Goal: Complete application form: Complete application form

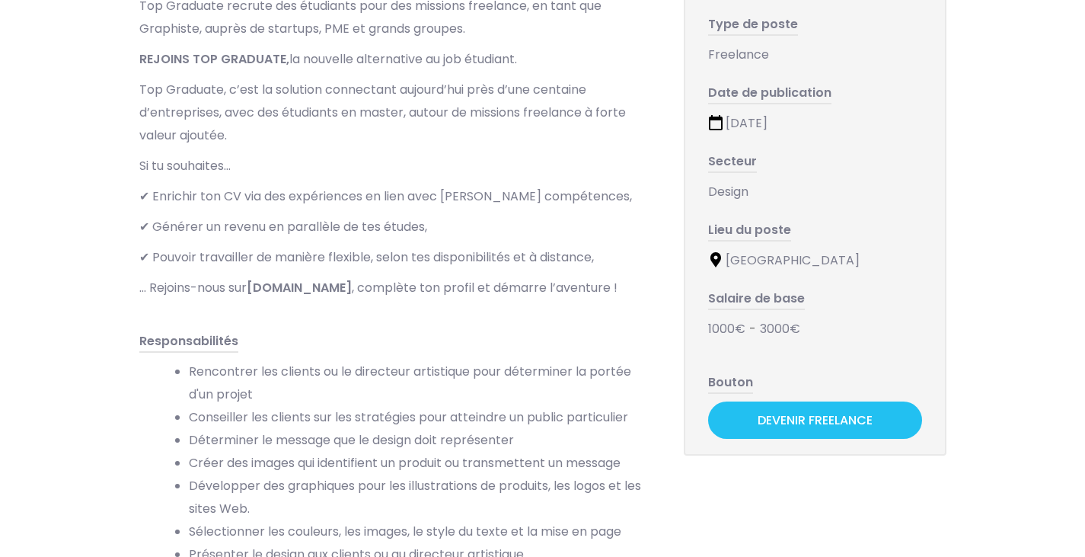
scroll to position [228, 0]
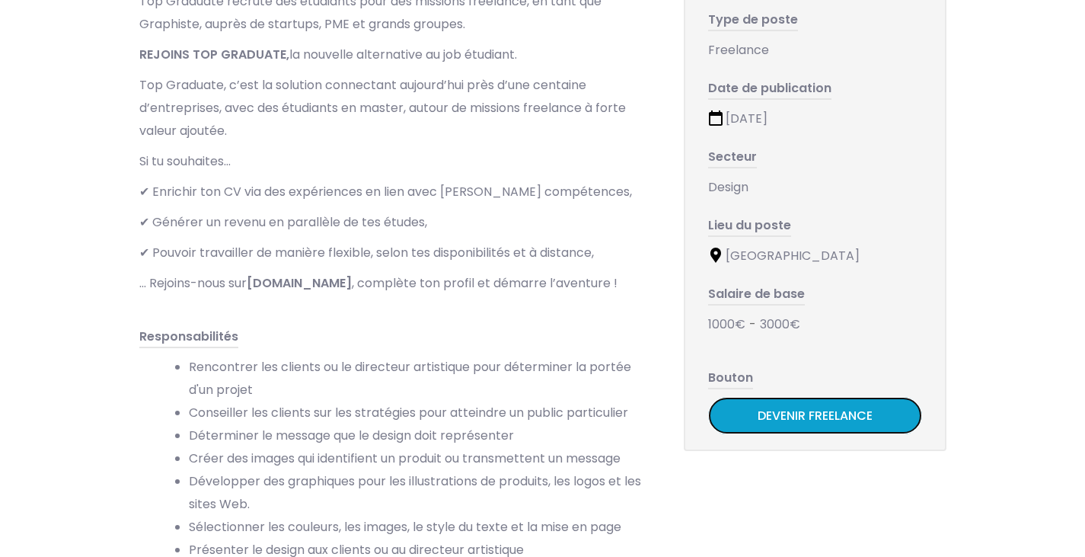
click at [747, 417] on link "Devenir Freelance" at bounding box center [815, 415] width 214 height 37
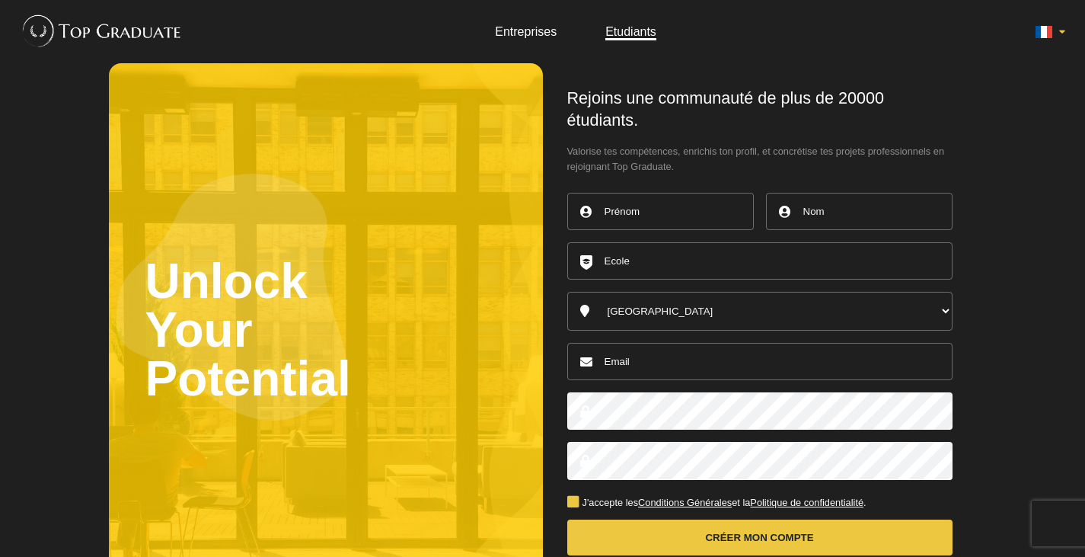
click at [672, 220] on input "text" at bounding box center [660, 211] width 187 height 37
type input "[PERSON_NAME]"
type input "Birard"
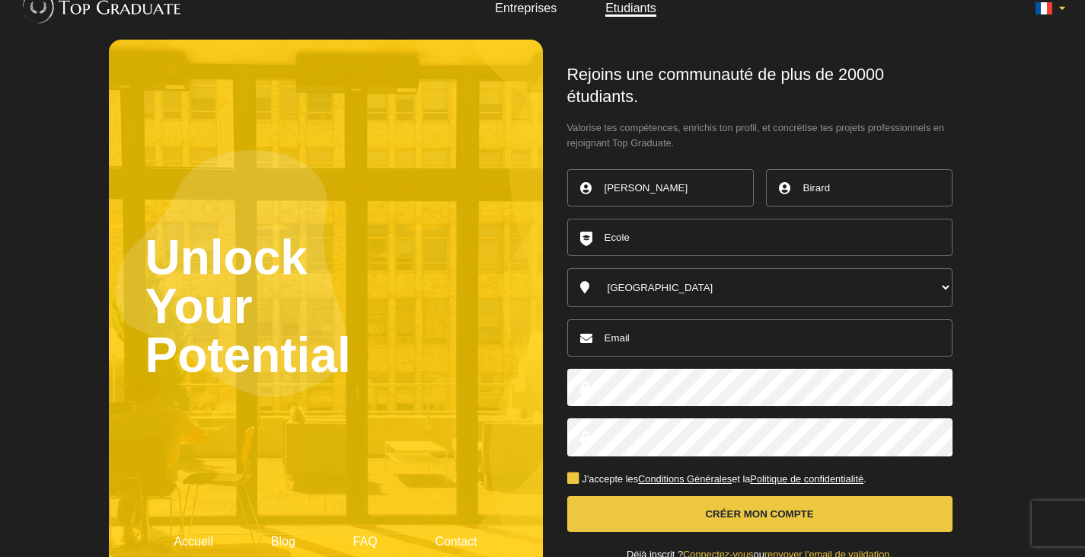
scroll to position [26, 0]
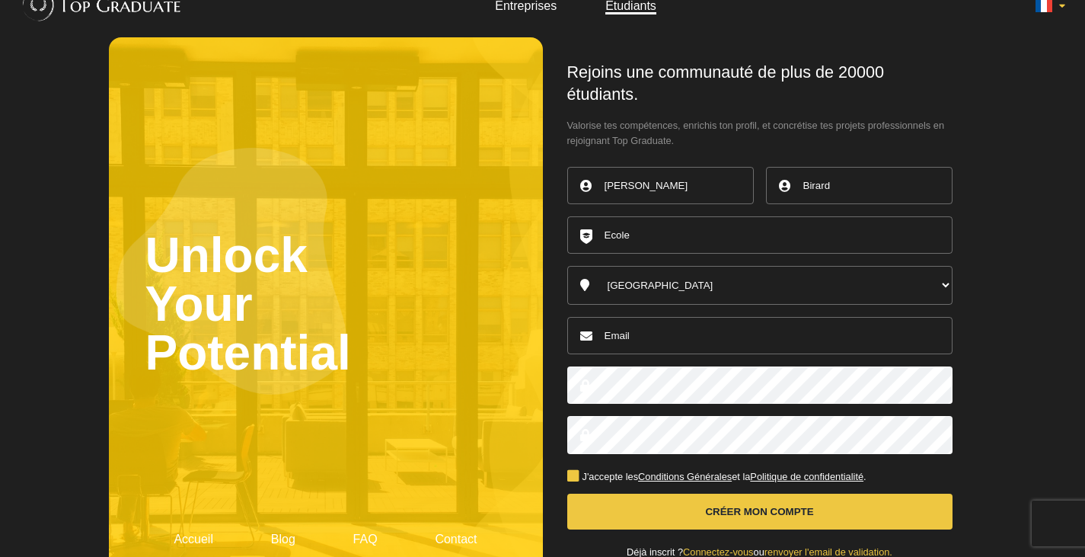
click at [675, 240] on input "text" at bounding box center [759, 234] width 385 height 37
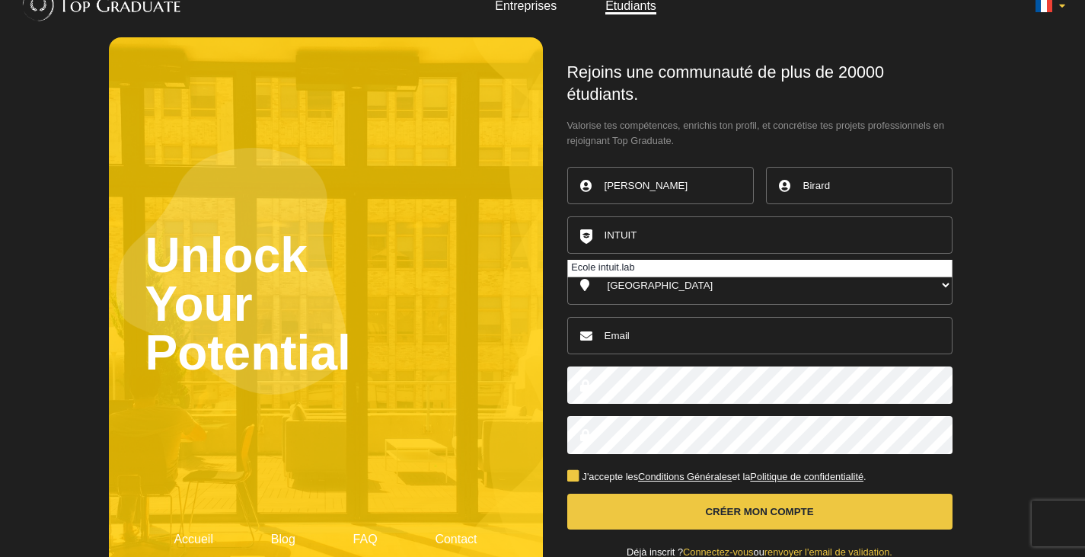
click at [617, 268] on li "Ecole intuit.lab" at bounding box center [760, 268] width 384 height 17
type input "Ecole intuit.lab"
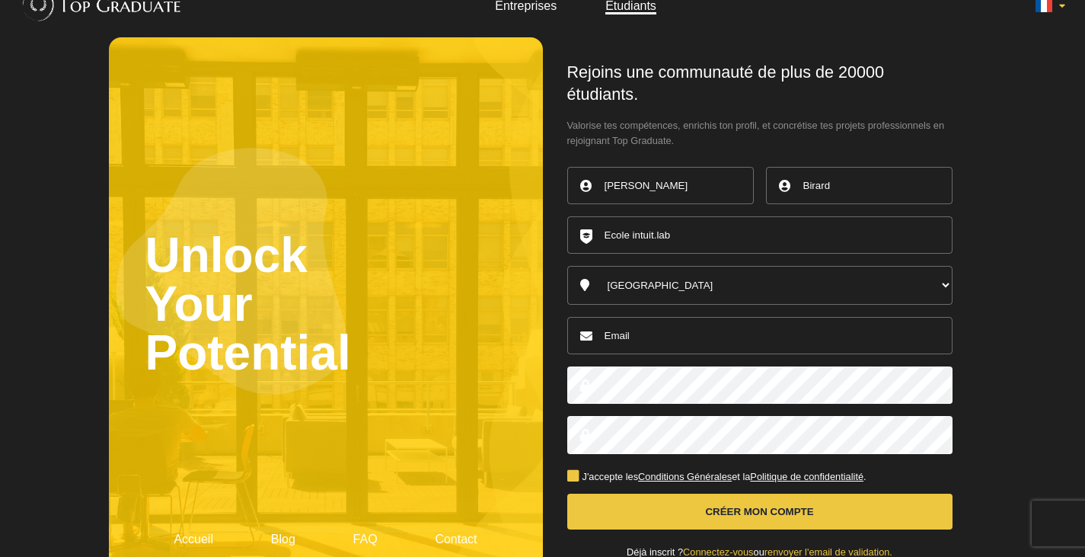
click at [664, 336] on input "email" at bounding box center [759, 335] width 385 height 37
type input "louisebirard18@gmail.com"
click at [703, 512] on button "Créer mon compte" at bounding box center [759, 511] width 385 height 36
click at [571, 477] on label "J'accepte les Conditions Générales et la Politique de confidentialité ." at bounding box center [716, 477] width 299 height 10
click at [0, 0] on input "J'accepte les Conditions Générales et la Politique de confidentialité ." at bounding box center [0, 0] width 0 height 0
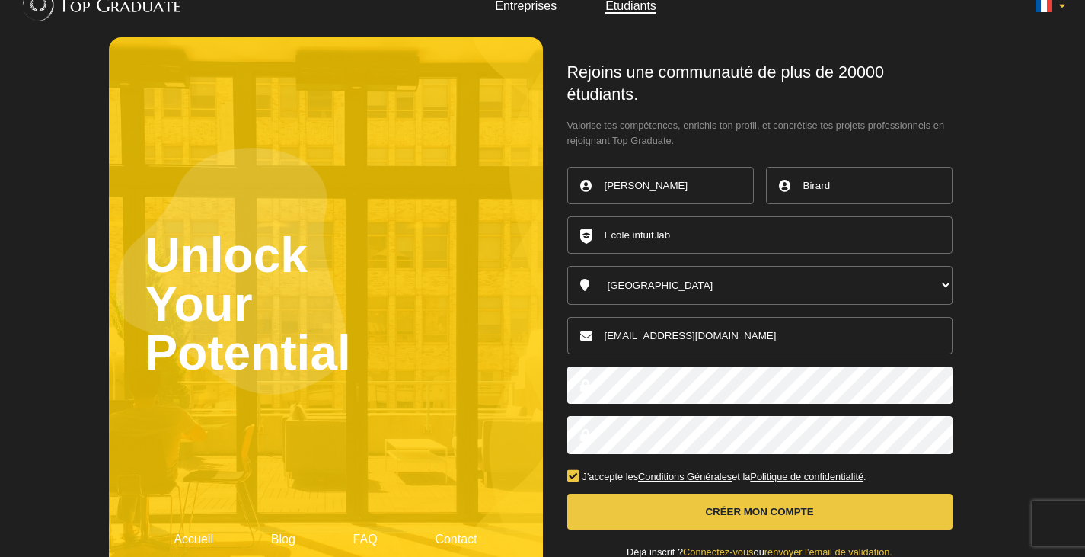
click at [624, 519] on button "Créer mon compte" at bounding box center [759, 511] width 385 height 36
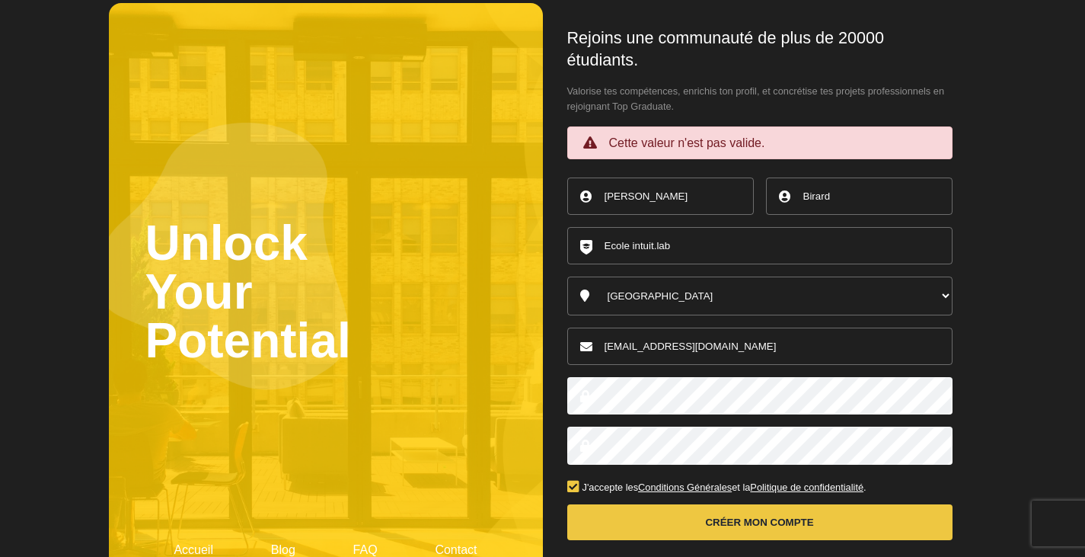
scroll to position [62, 0]
